Goal: Task Accomplishment & Management: Complete application form

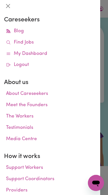
click at [8, 55] on icon at bounding box center [8, 53] width 5 height 5
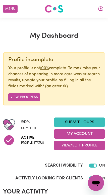
click at [5, 5] on button "Menu" at bounding box center [10, 9] width 15 height 8
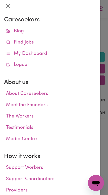
click at [12, 45] on link "Find Jobs" at bounding box center [50, 42] width 92 height 11
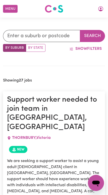
scroll to position [146, 0]
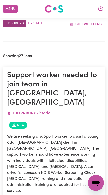
click at [104, 10] on button "My Account" at bounding box center [100, 9] width 11 height 9
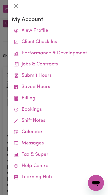
click at [0, 0] on link "Job Reports" at bounding box center [0, 0] width 0 height 0
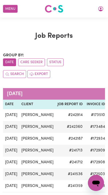
click at [101, 11] on icon "My Account" at bounding box center [100, 8] width 5 height 5
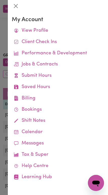
click at [22, 77] on link "Submit Hours" at bounding box center [58, 75] width 92 height 11
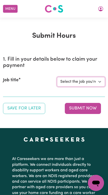
click at [98, 85] on select "Select the job you're submitting hours for... [[PERSON_NAME]] Support Worker Ne…" at bounding box center [81, 82] width 48 height 10
select select "14115"
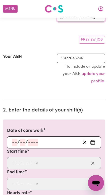
scroll to position [73, 0]
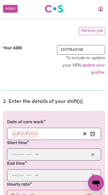
click at [96, 133] on button "Enter the date of care work" at bounding box center [93, 134] width 8 height 8
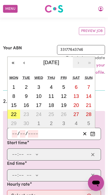
click at [13, 112] on abbr "22" at bounding box center [14, 114] width 6 height 6
type input "[DATE]"
type input "22"
type input "9"
type input "2025"
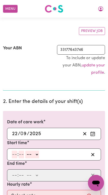
click at [12, 153] on input "number" at bounding box center [15, 154] width 6 height 8
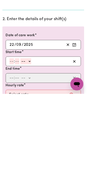
scroll to position [73, 0]
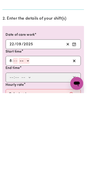
click at [13, 151] on input "8" at bounding box center [14, 155] width 4 height 8
type input "3"
type input "0"
click at [31, 151] on select "-- AM PM" at bounding box center [31, 155] width 14 height 8
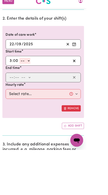
select select "pm"
type input "15:00"
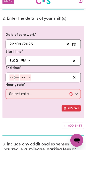
click at [13, 100] on input "number" at bounding box center [15, 104] width 6 height 8
click at [15, 100] on input "number" at bounding box center [15, 104] width 6 height 8
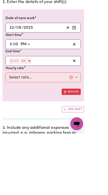
type input "8"
type input "0"
click at [34, 100] on select "-- AM PM" at bounding box center [32, 104] width 14 height 8
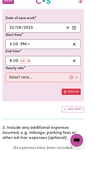
select select "pm"
type input "20:00"
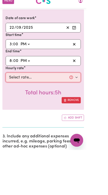
click at [19, 98] on select "Select rate... $57.17 (Weekday) $77.96 ([DATE]) $103.95 ([DATE]) $129.94 (Publi…" at bounding box center [54, 104] width 94 height 12
click at [20, 98] on select "Select rate... $57.17 (Weekday) $77.96 ([DATE]) $103.95 ([DATE]) $129.94 (Publi…" at bounding box center [54, 104] width 94 height 12
select select "57.17-Weekday"
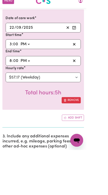
click at [101, 151] on button "Add shift" at bounding box center [91, 155] width 28 height 8
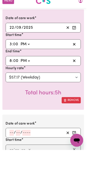
click at [96, 169] on button "Enter the date of care work" at bounding box center [93, 173] width 8 height 8
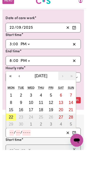
click at [12, 151] on abbr "22" at bounding box center [14, 154] width 6 height 6
type input "[DATE]"
type input "22"
type input "9"
type input "2025"
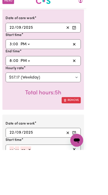
click at [12, 190] on input "number" at bounding box center [15, 194] width 6 height 8
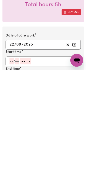
type input "8"
type input "0"
click at [30, 180] on select "-- AM PM" at bounding box center [32, 184] width 14 height 8
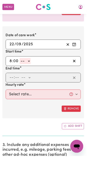
select select "pm"
type input "20:00"
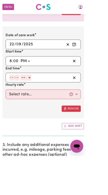
click at [13, 97] on input "number" at bounding box center [15, 97] width 6 height 8
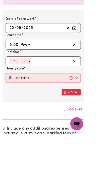
click at [15, 101] on input "number" at bounding box center [15, 105] width 6 height 8
type input "9"
type input "30"
click at [33, 101] on select "-- AM PM" at bounding box center [31, 105] width 14 height 8
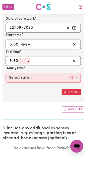
select select "pm"
type input "21:30"
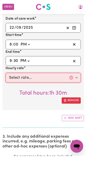
click at [20, 95] on select "Select rate... $57.17 (Weekday) $77.96 ([DATE]) $103.95 ([DATE]) $129.94 (Publi…" at bounding box center [54, 97] width 94 height 12
click at [17, 94] on select "Select rate... $57.17 (Weekday) $77.96 ([DATE]) $103.95 ([DATE]) $129.94 (Publi…" at bounding box center [54, 97] width 94 height 12
select select "62.37-EveningCare"
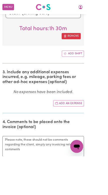
scroll to position [474, 0]
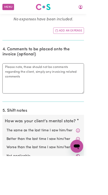
click at [95, 192] on label "Not applicable" at bounding box center [54, 195] width 92 height 7
click at [8, 191] on input "Not applicable" at bounding box center [8, 191] width 0 height 0
radio input "true"
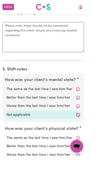
scroll to position [527, 0]
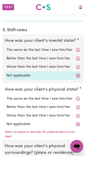
scroll to position [575, 0]
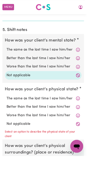
click at [27, 151] on label "Not applicable" at bounding box center [54, 154] width 92 height 7
click at [8, 151] on input "Not applicable" at bounding box center [8, 151] width 0 height 0
radio input "true"
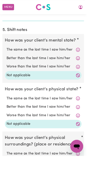
radio input "true"
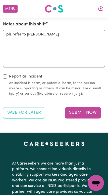
scroll to position [793, 0]
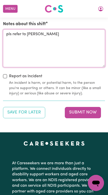
type textarea "pls refer to [PERSON_NAME]"
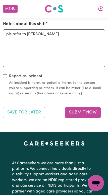
click at [91, 107] on button "Submit Now" at bounding box center [83, 112] width 36 height 11
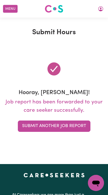
scroll to position [0, 0]
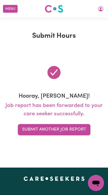
click at [11, 10] on button "Menu" at bounding box center [10, 9] width 15 height 8
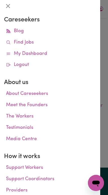
click at [14, 47] on link "Find Jobs" at bounding box center [50, 42] width 92 height 11
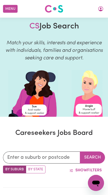
click at [11, 9] on button "Menu" at bounding box center [10, 9] width 15 height 8
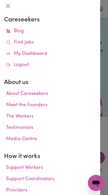
click at [13, 46] on link "Find Jobs" at bounding box center [50, 42] width 92 height 11
click at [14, 51] on link "My Dashboard" at bounding box center [50, 53] width 92 height 11
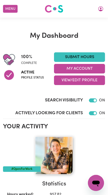
click at [100, 9] on button "My Account" at bounding box center [100, 9] width 11 height 9
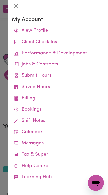
click at [0, 0] on link "Job Reports" at bounding box center [0, 0] width 0 height 0
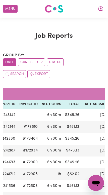
scroll to position [0, 76]
